Goal: Contribute content

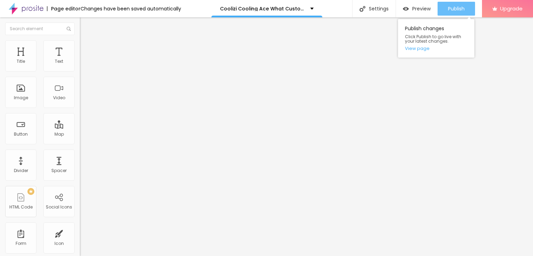
click at [462, 11] on span "Publish" at bounding box center [456, 9] width 17 height 6
click at [421, 50] on link "View page" at bounding box center [436, 48] width 62 height 5
click at [455, 12] on div "Publish" at bounding box center [456, 9] width 17 height 14
click at [419, 49] on link "View page" at bounding box center [436, 48] width 62 height 5
click at [462, 9] on span "Publish" at bounding box center [456, 9] width 17 height 6
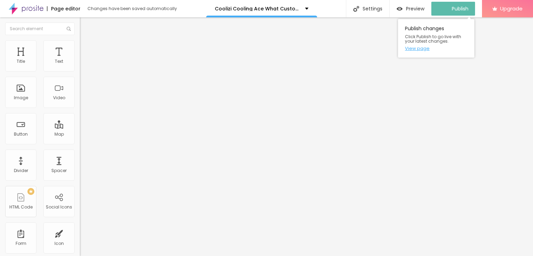
click at [423, 50] on link "View page" at bounding box center [436, 48] width 62 height 5
click at [458, 8] on span "Publish" at bounding box center [456, 9] width 17 height 6
click at [420, 49] on link "View page" at bounding box center [436, 48] width 62 height 5
